Goal: Transaction & Acquisition: Purchase product/service

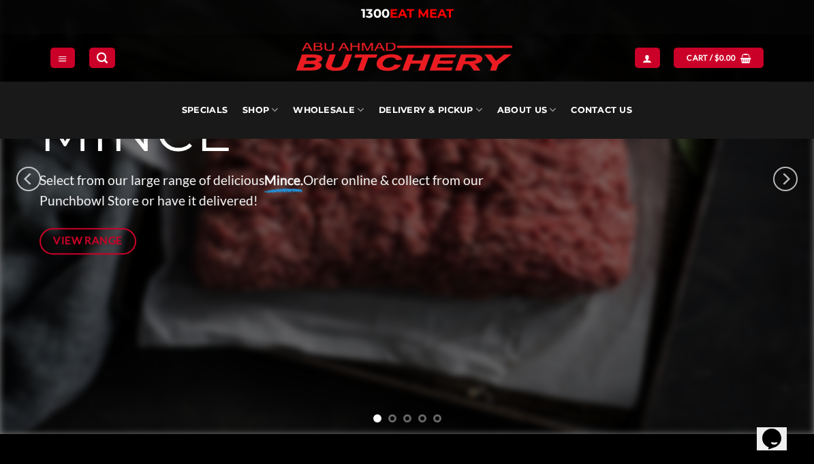
scroll to position [234, 0]
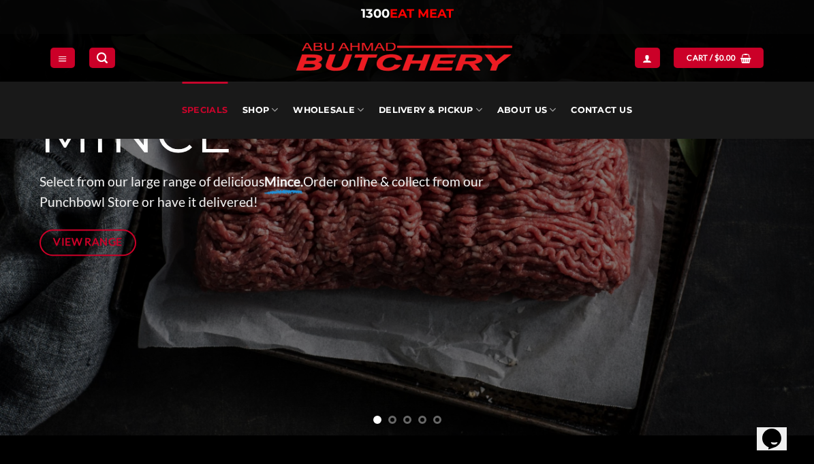
click at [216, 114] on link "Specials" at bounding box center [205, 110] width 46 height 57
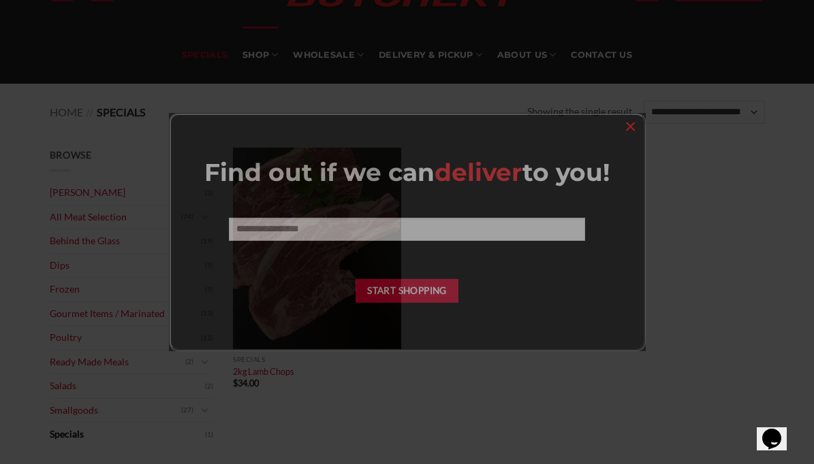
scroll to position [78, 0]
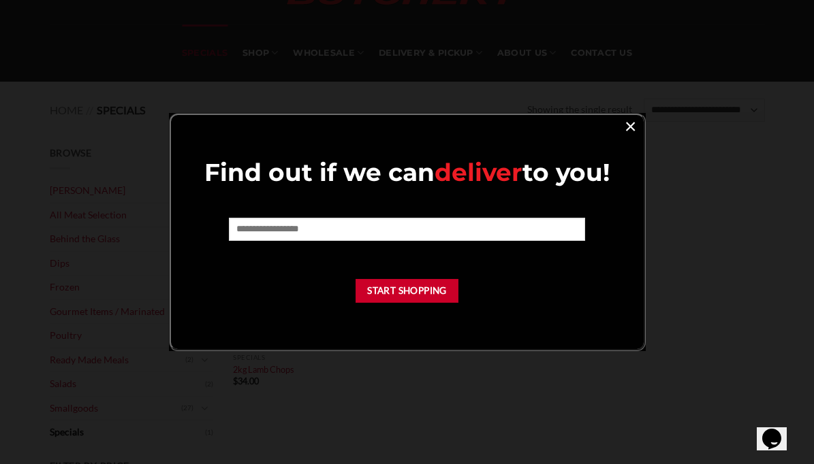
click at [632, 131] on link "×" at bounding box center [630, 125] width 20 height 18
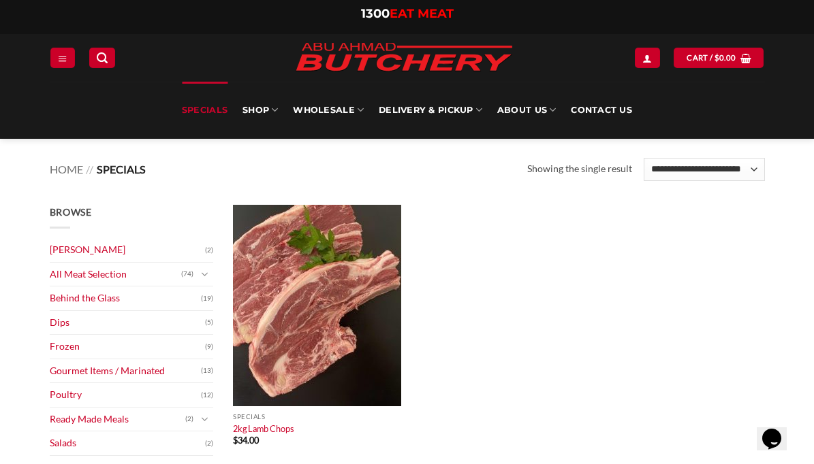
scroll to position [3, 0]
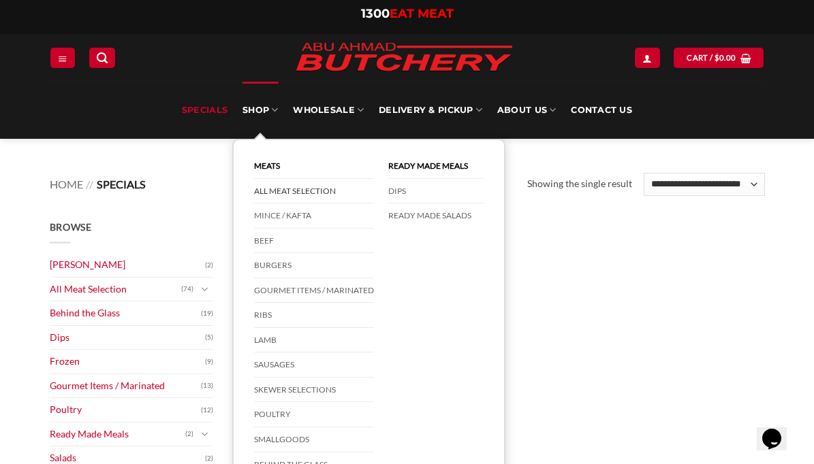
click at [267, 185] on link "All Meat Selection" at bounding box center [314, 191] width 120 height 25
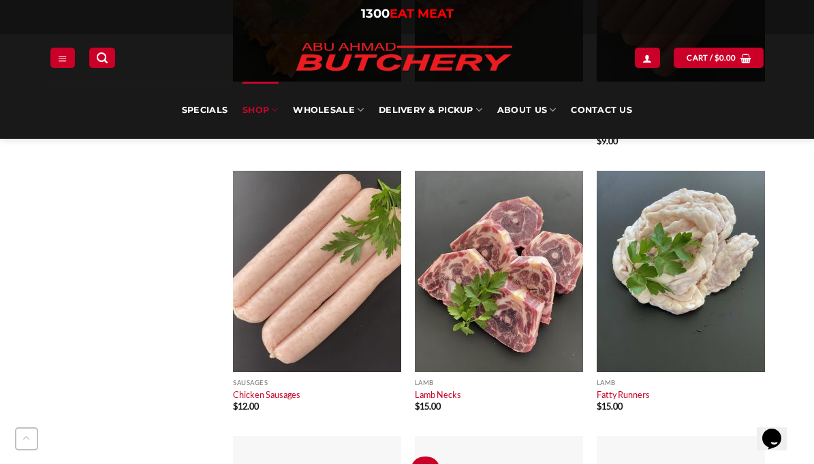
scroll to position [888, 0]
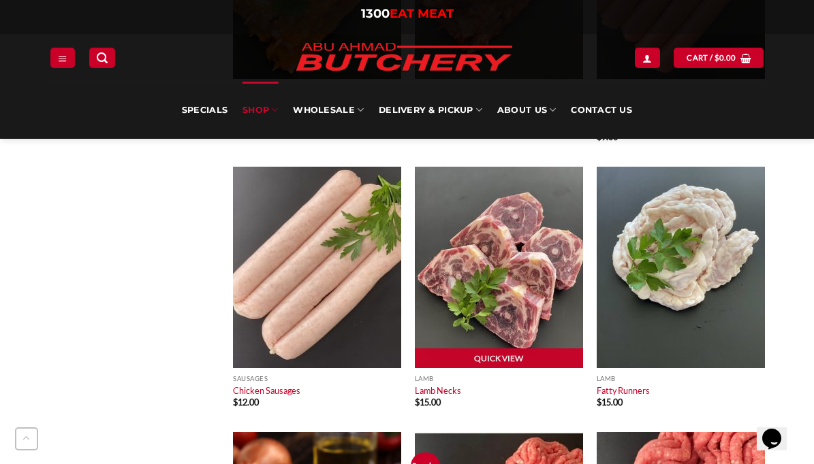
click at [489, 302] on img at bounding box center [499, 268] width 168 height 202
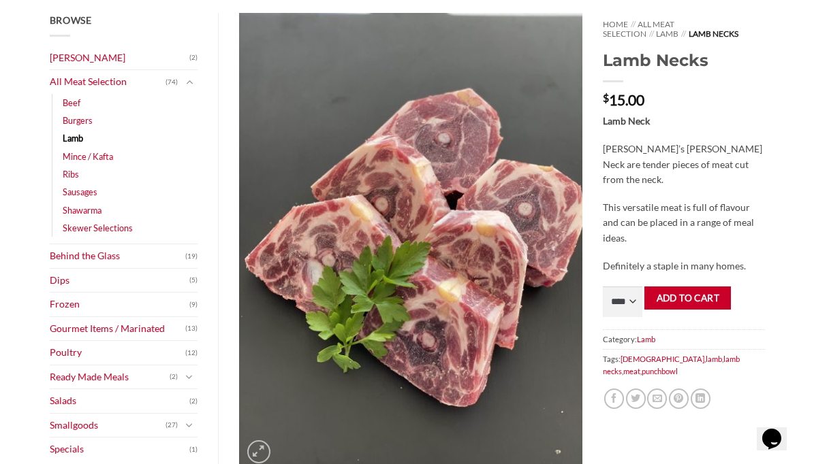
scroll to position [189, 0]
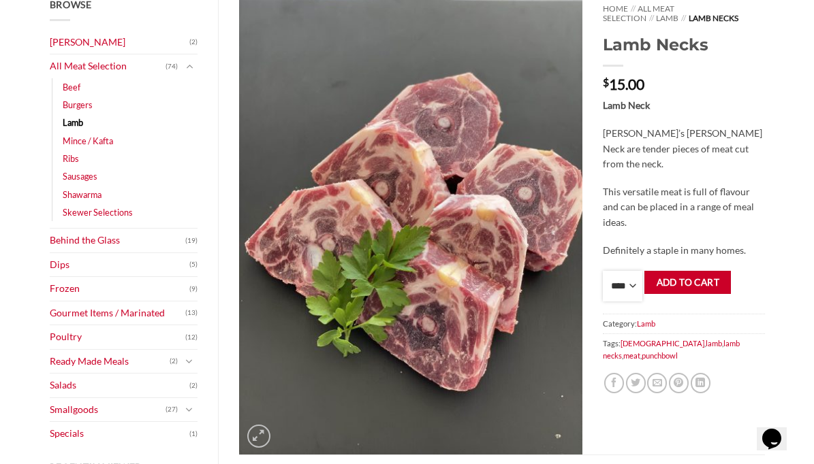
click at [633, 279] on select "**** * *** * *** * *** * *** * *** * *** * *** * *** * *** ** **** ** **** ** *…" at bounding box center [622, 286] width 39 height 31
select select "*"
click at [603, 271] on select "**** * *** * *** * *** * *** * *** * *** * *** * *** * *** ** **** ** **** ** *…" at bounding box center [622, 286] width 39 height 31
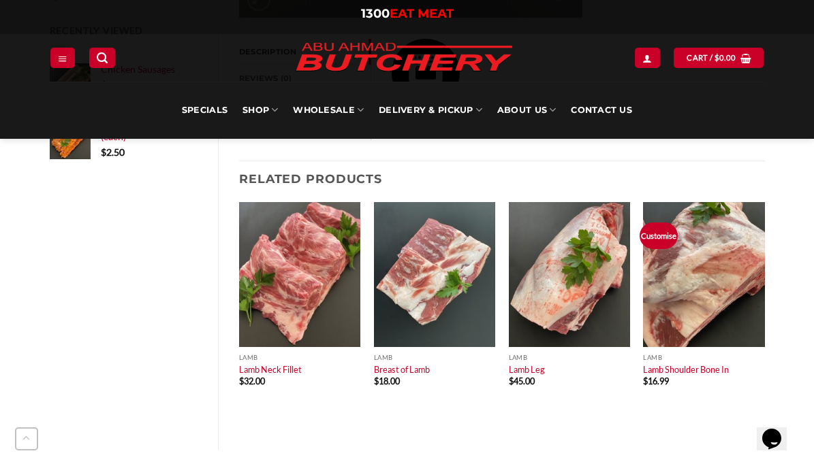
scroll to position [628, 0]
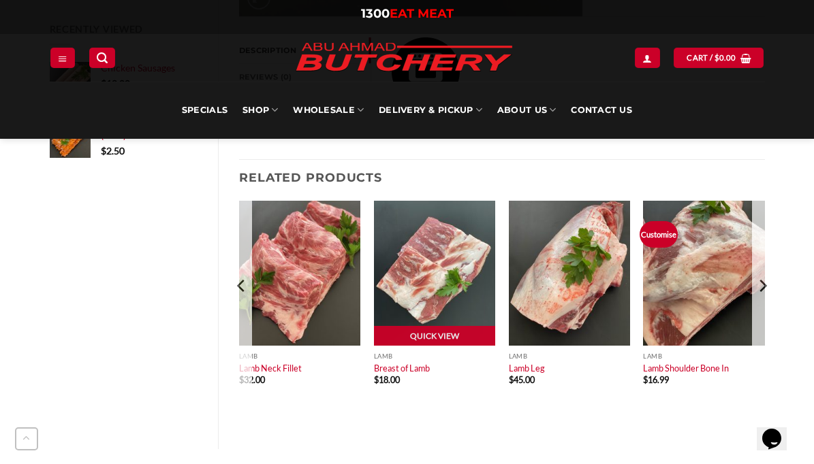
click at [415, 280] on img at bounding box center [434, 274] width 121 height 146
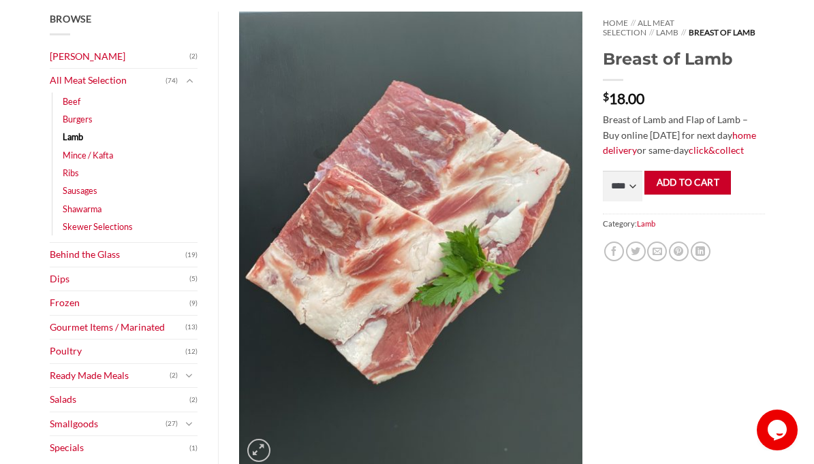
scroll to position [174, 0]
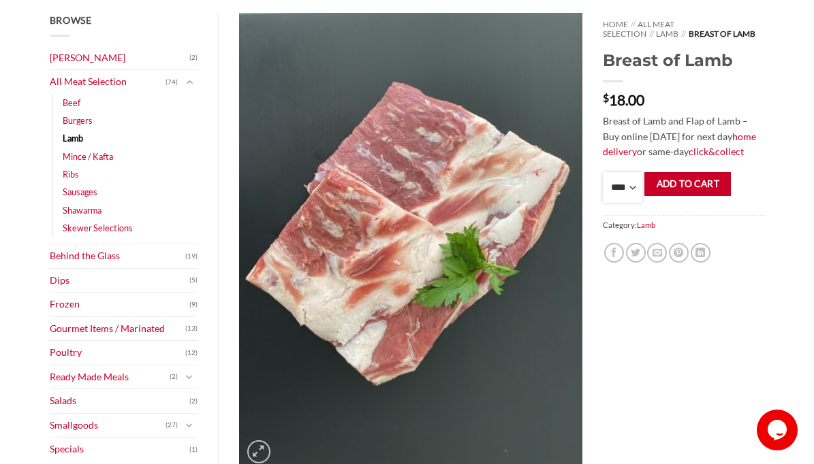
click at [623, 189] on select "**** * *** * *** * *** * *** * *** * *** * *** * *** * *** ** **** ** **** ** *…" at bounding box center [622, 187] width 39 height 31
select select "*"
click at [603, 172] on select "**** * *** * *** * *** * *** * *** * *** * *** * *** * *** ** **** ** **** ** *…" at bounding box center [622, 187] width 39 height 31
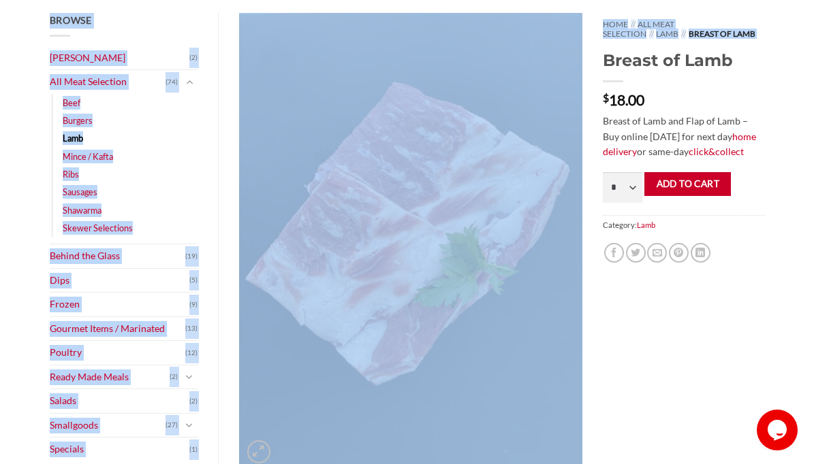
scroll to position [0, 0]
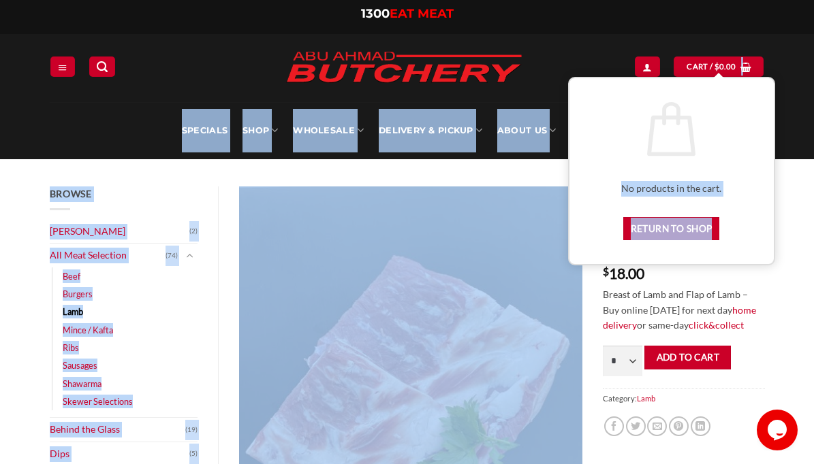
drag, startPoint x: 603, startPoint y: 61, endPoint x: 692, endPoint y: 82, distance: 91.0
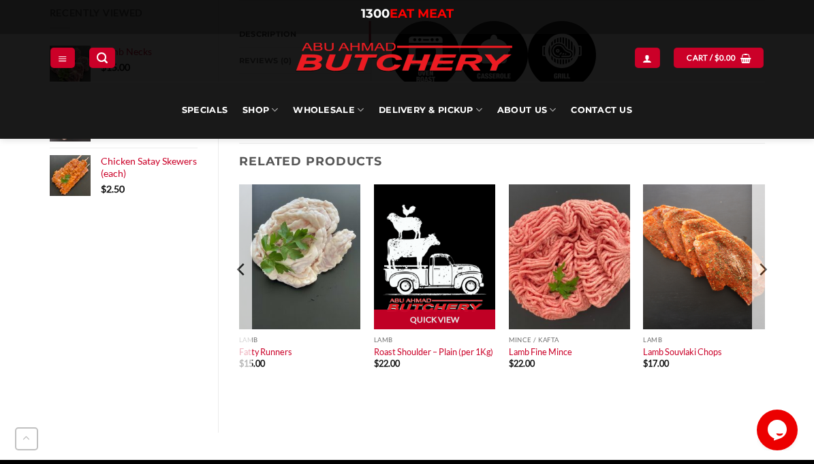
scroll to position [646, 0]
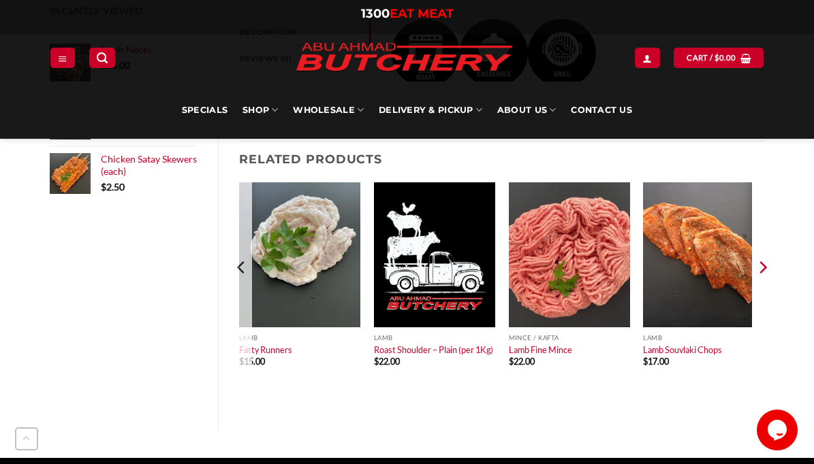
click at [757, 263] on icon "Next" at bounding box center [762, 267] width 20 height 20
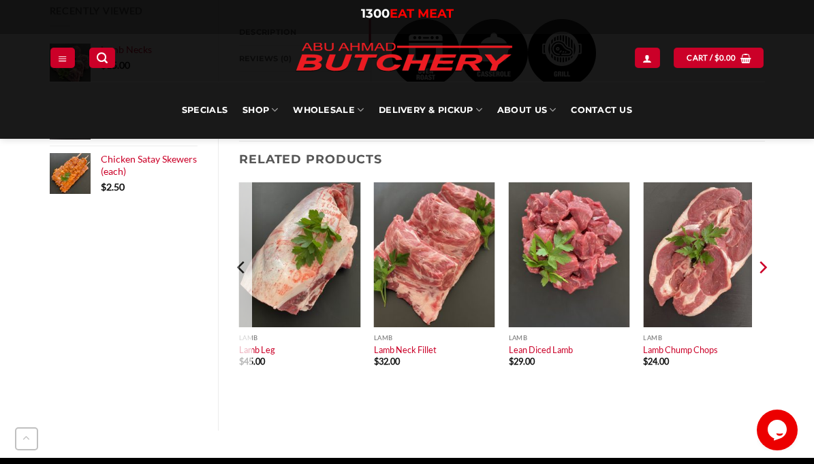
click at [760, 259] on icon "Next" at bounding box center [762, 267] width 20 height 20
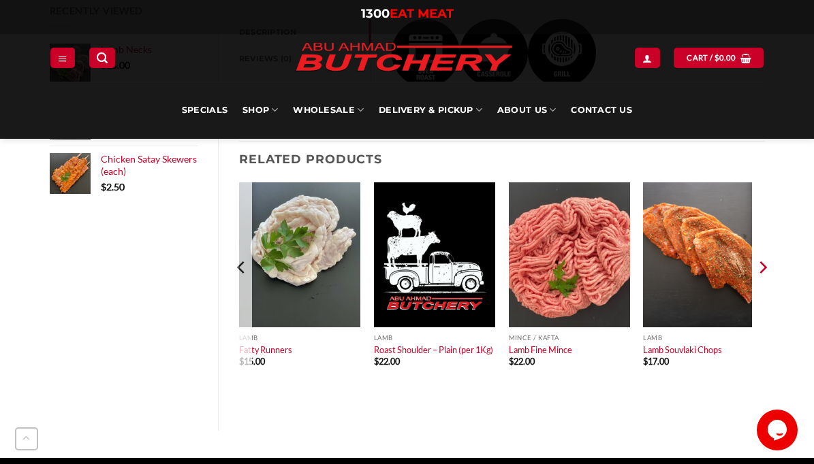
click at [759, 259] on icon "Next" at bounding box center [762, 267] width 20 height 20
